Goal: Task Accomplishment & Management: Use online tool/utility

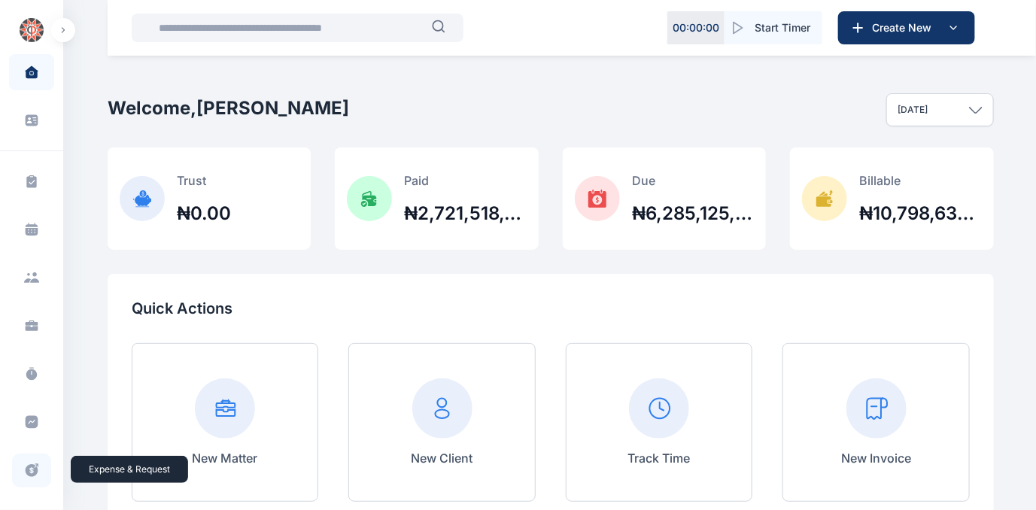
click at [30, 469] on icon at bounding box center [32, 470] width 13 height 13
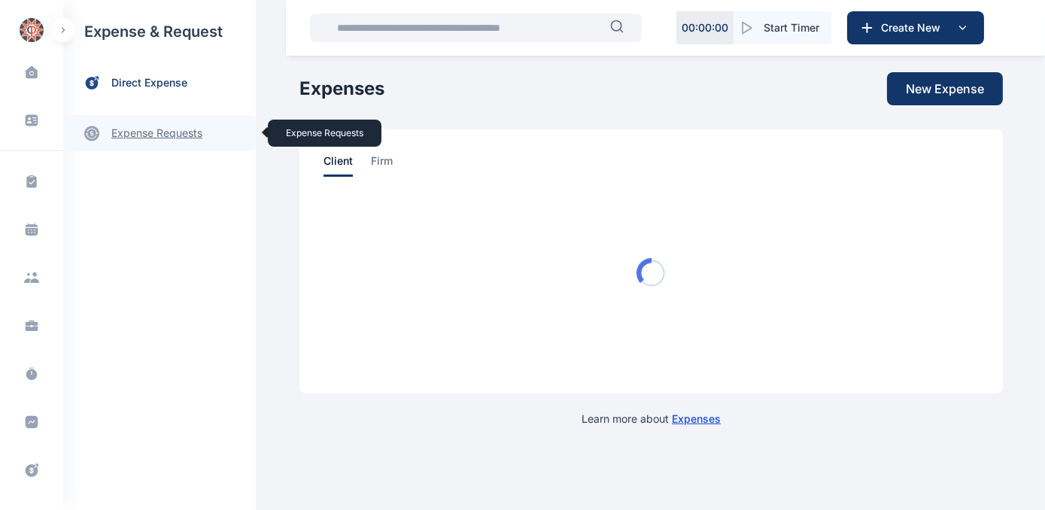
click at [141, 132] on link "expense requests expense requests" at bounding box center [159, 133] width 193 height 36
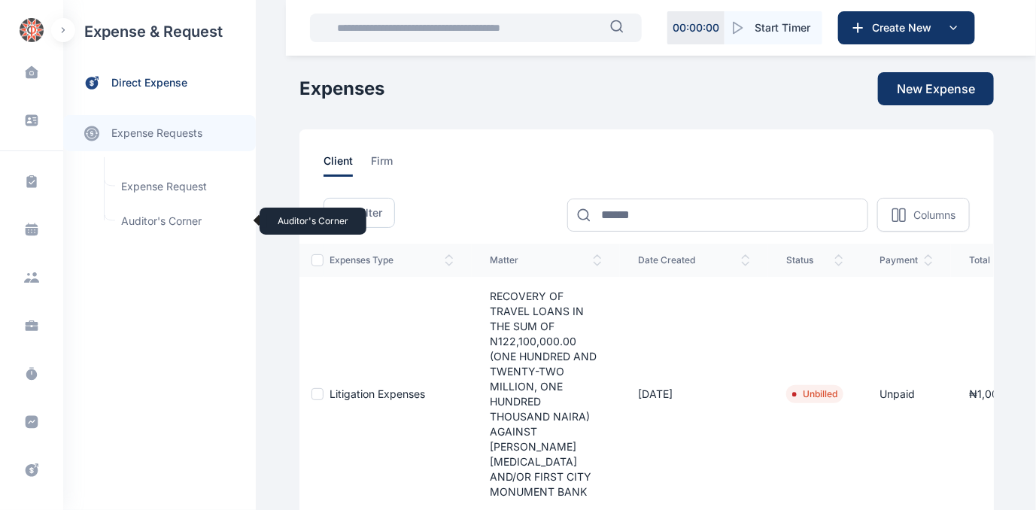
click at [142, 219] on span "Auditor's Corner Auditor's Corner" at bounding box center [180, 221] width 136 height 29
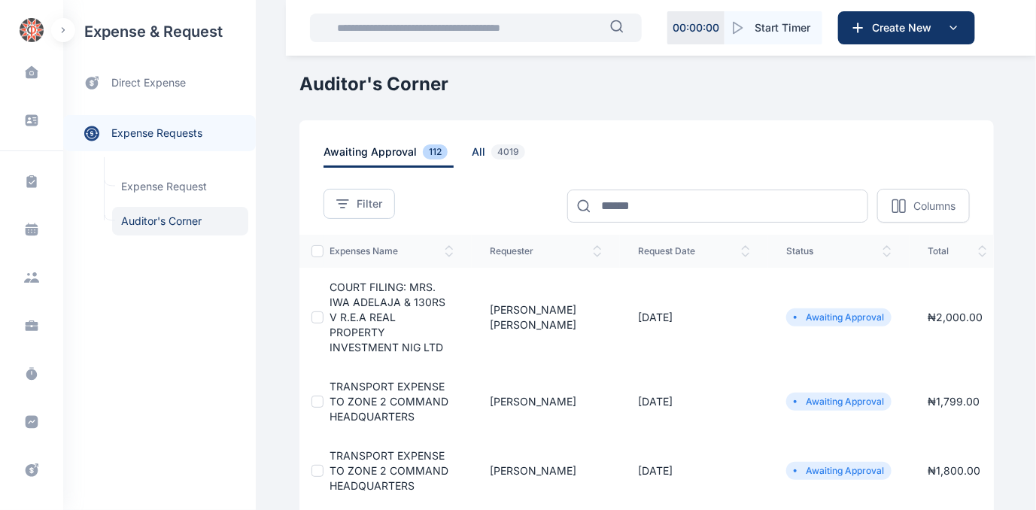
click at [472, 150] on span "all 4019" at bounding box center [501, 155] width 59 height 23
click at [472, 148] on span "all 4019" at bounding box center [501, 155] width 59 height 23
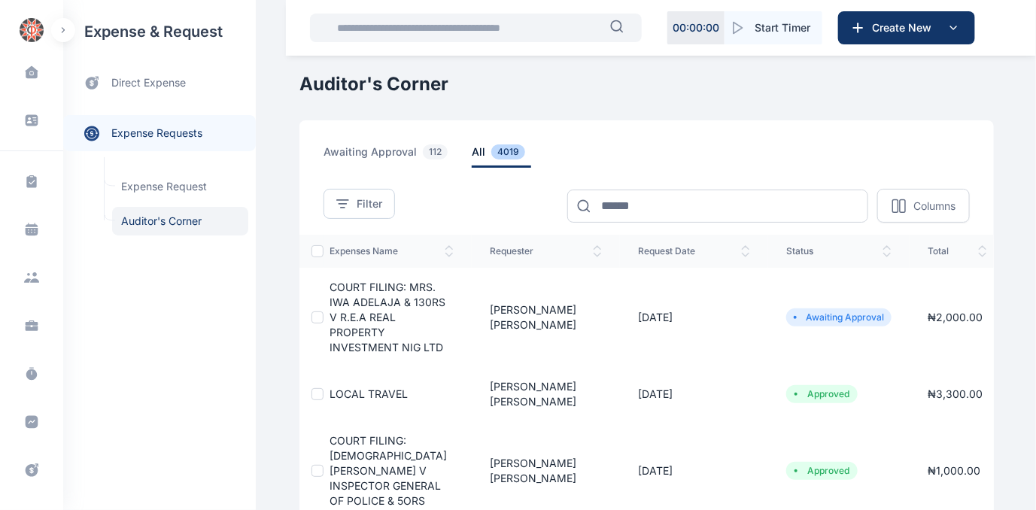
click at [366, 292] on span "COURT FILING: MRS. IWA ADELAJA & 130RS V R.E.A REAL PROPERTY INVESTMENT NIG LTD" at bounding box center [387, 317] width 116 height 73
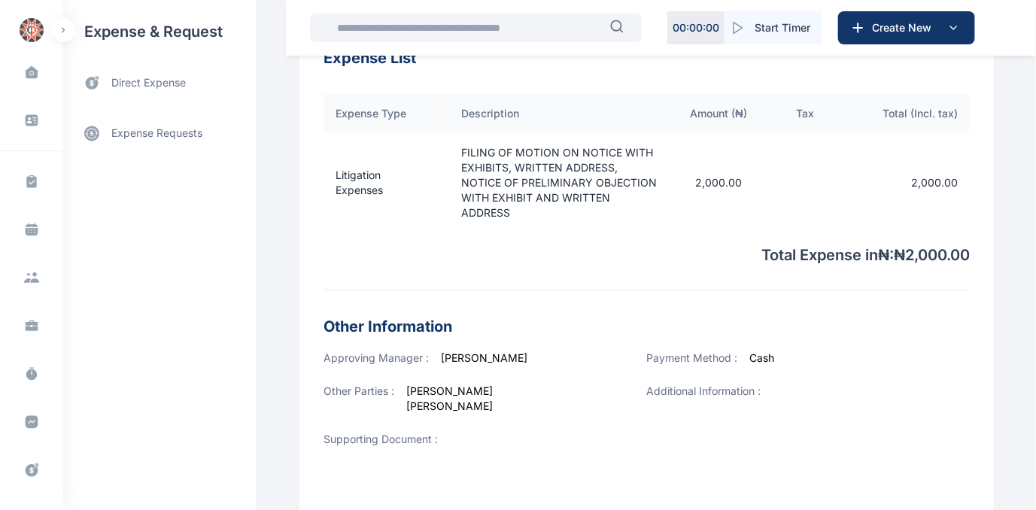
scroll to position [590, 0]
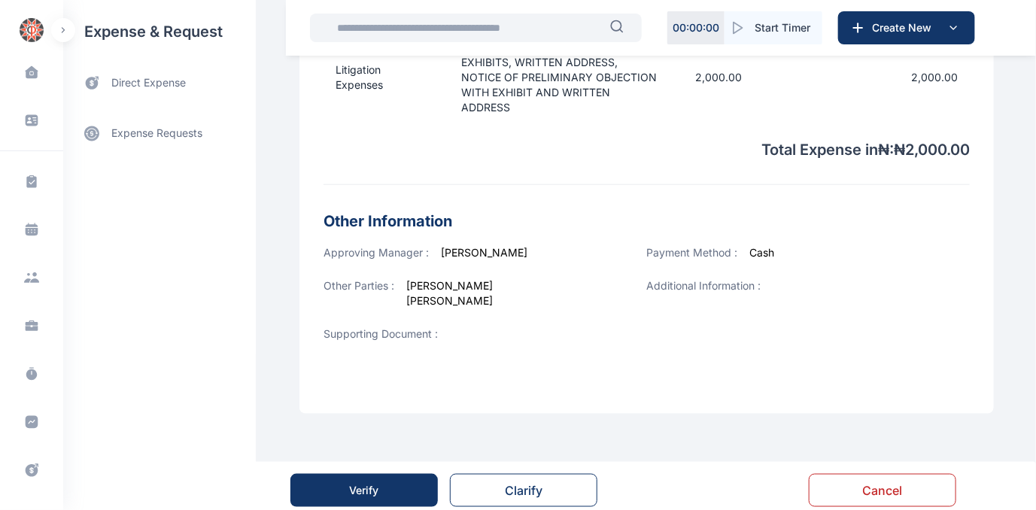
click at [355, 483] on div "Verify" at bounding box center [364, 490] width 29 height 15
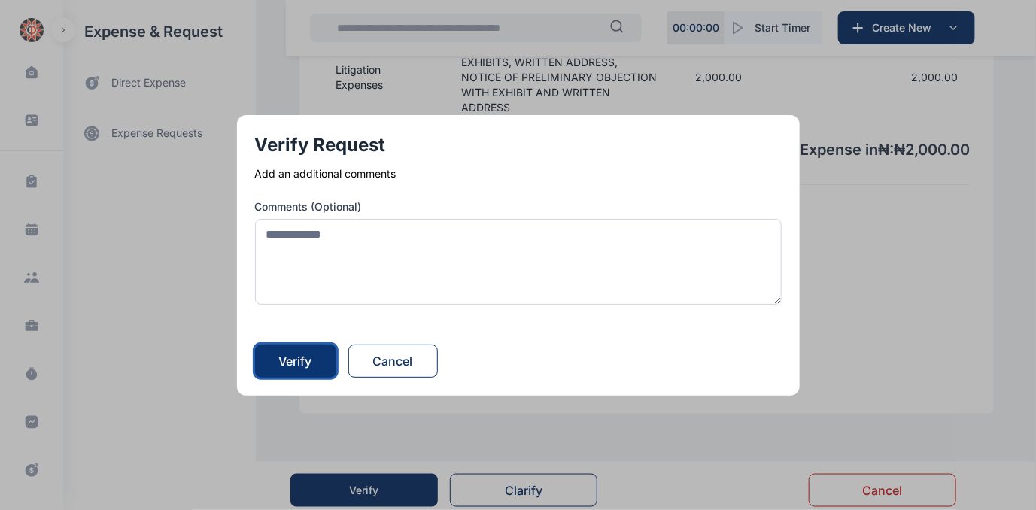
click at [299, 363] on div "Verify" at bounding box center [295, 361] width 33 height 18
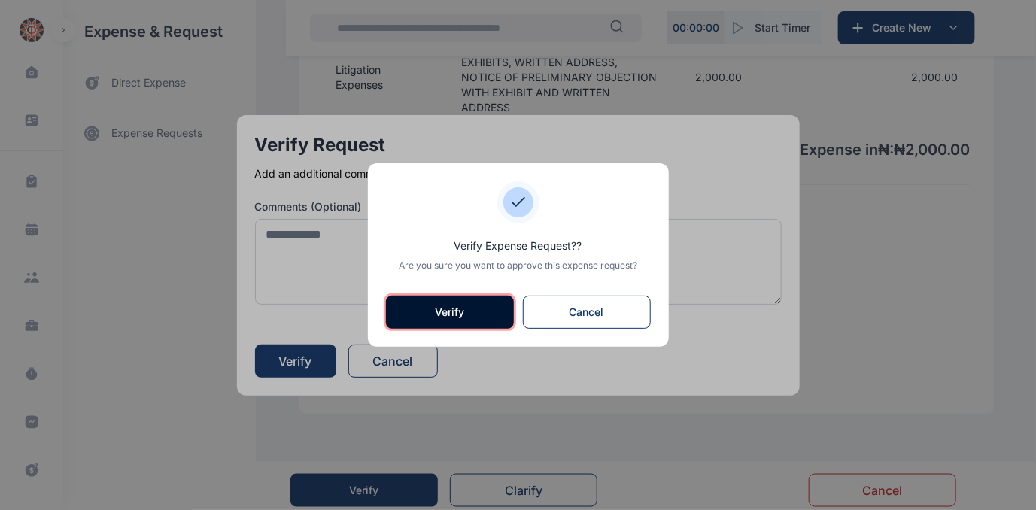
click at [450, 304] on button "Verify" at bounding box center [450, 312] width 128 height 33
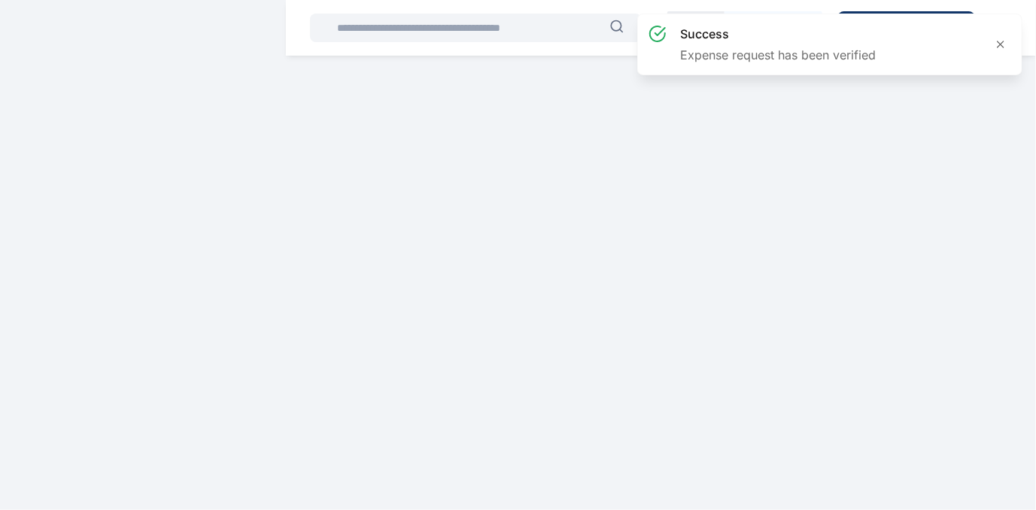
scroll to position [0, 0]
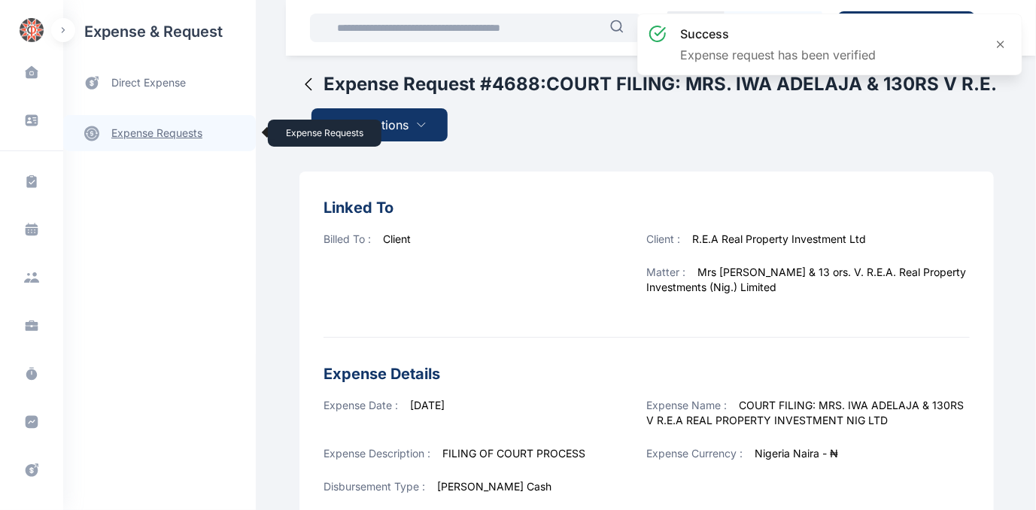
click at [129, 131] on link "expense requests expense requests" at bounding box center [159, 133] width 193 height 36
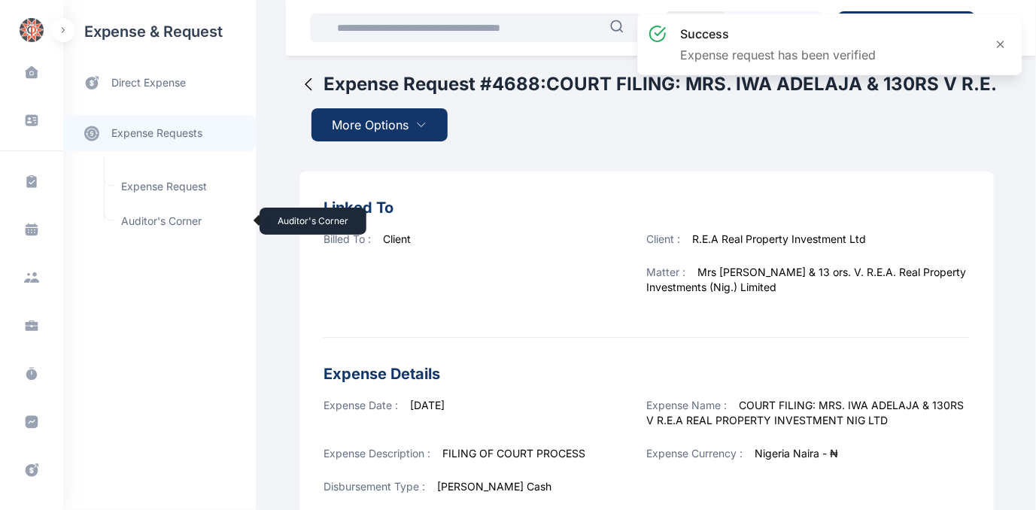
click at [141, 223] on span "Auditor's Corner Auditor's Corner" at bounding box center [180, 221] width 136 height 29
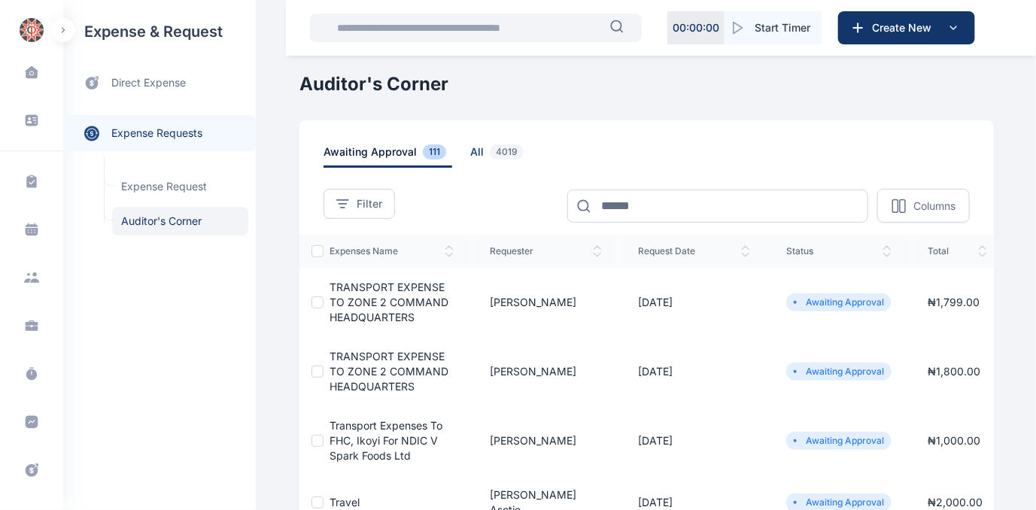
click at [470, 147] on span "all 4019" at bounding box center [499, 155] width 59 height 23
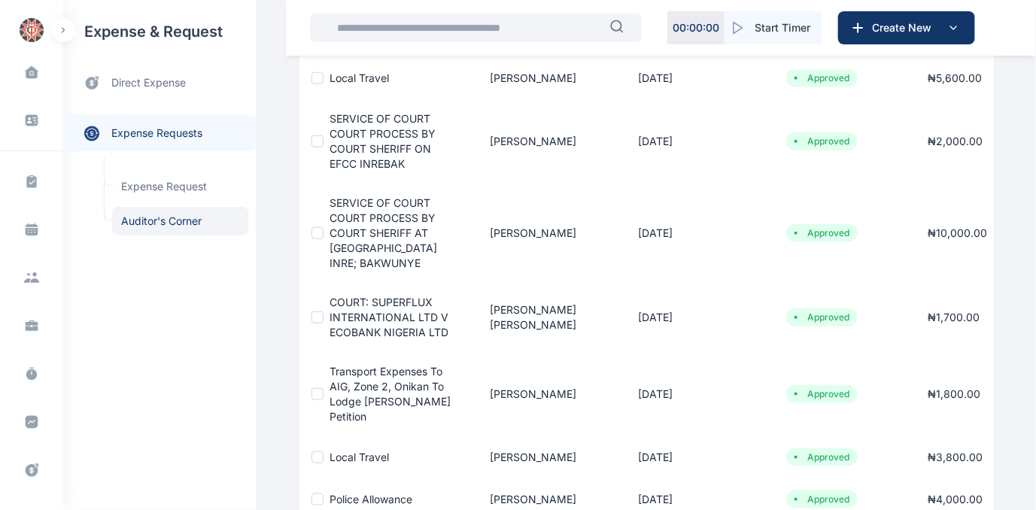
scroll to position [547, 0]
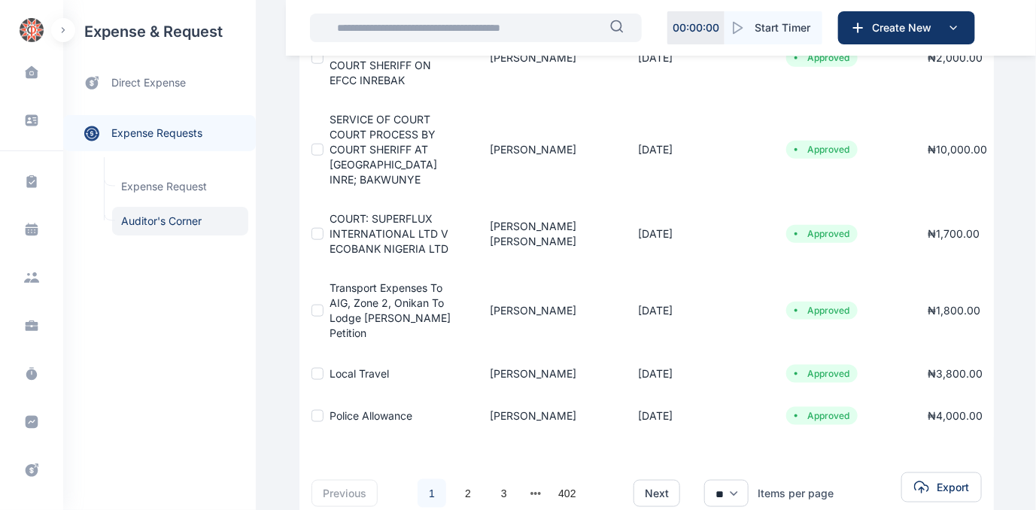
click at [387, 281] on span "Transport expenses to AIG, Zone 2, Onikan to lodge [PERSON_NAME] Petition" at bounding box center [389, 310] width 121 height 58
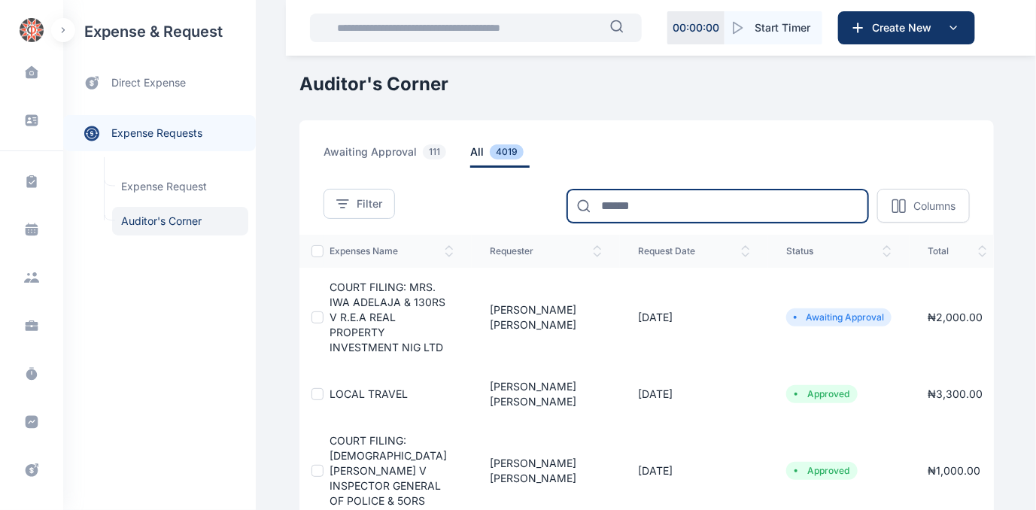
click at [651, 199] on input at bounding box center [717, 206] width 301 height 33
type input "*****"
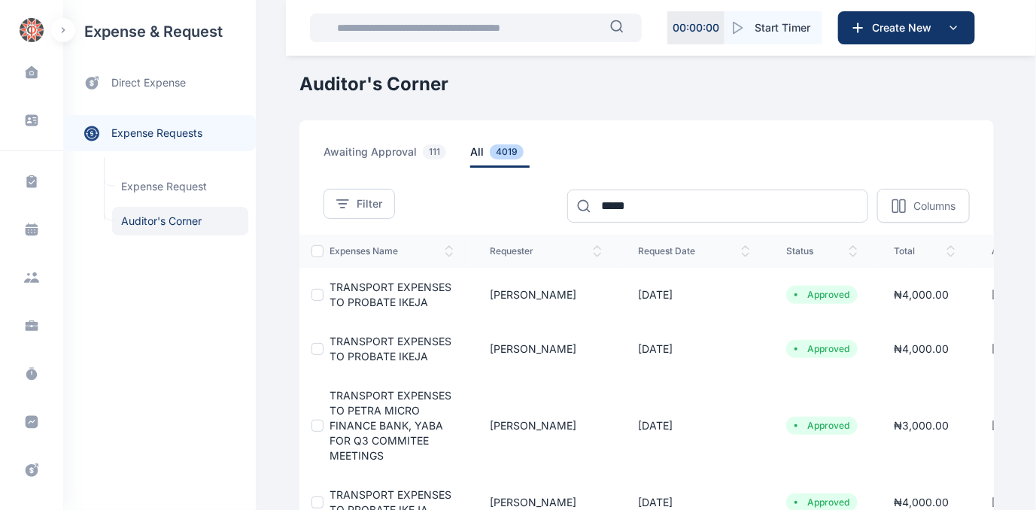
click at [386, 287] on span "TRANSPORT EXPENSES TO PROBATE IKEJA" at bounding box center [390, 295] width 122 height 28
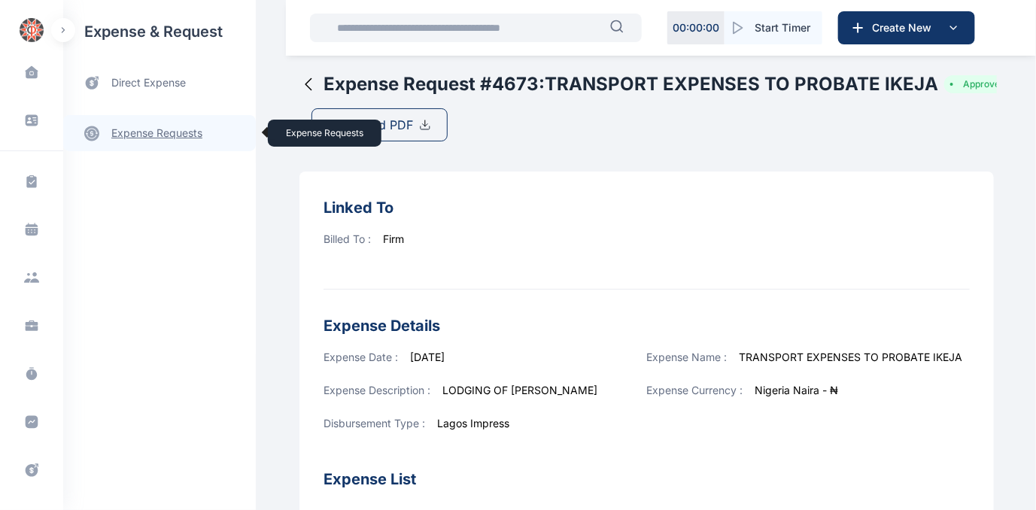
click at [132, 138] on link "expense requests expense requests" at bounding box center [159, 133] width 193 height 36
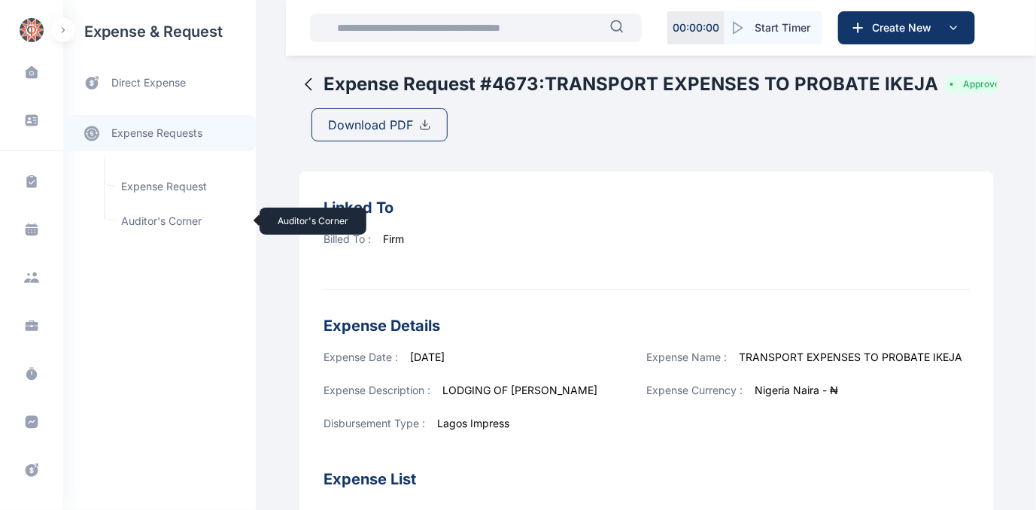
click at [131, 216] on span "Auditor's Corner Auditor's Corner" at bounding box center [180, 221] width 136 height 29
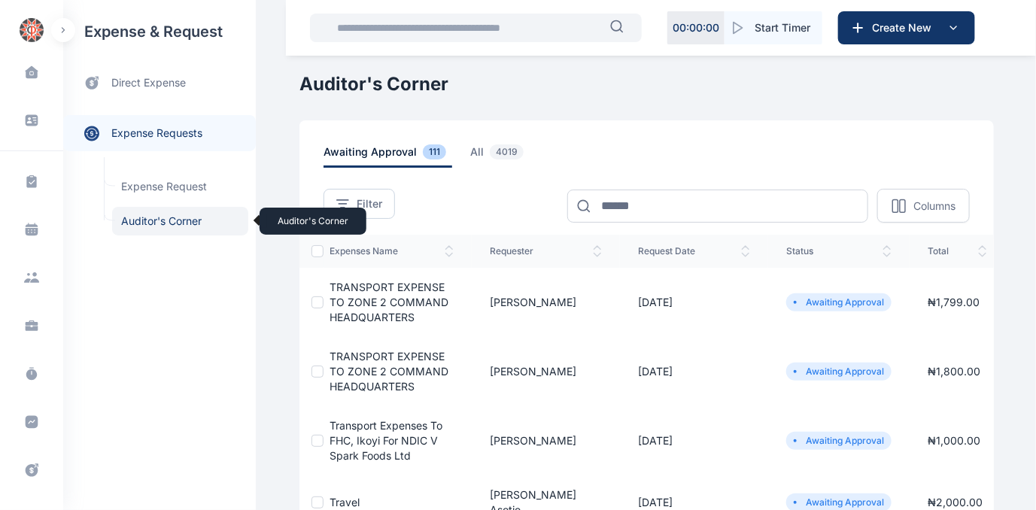
click at [166, 219] on span "Auditor's Corner Auditor's Corner" at bounding box center [180, 221] width 136 height 29
